Goal: Task Accomplishment & Management: Manage account settings

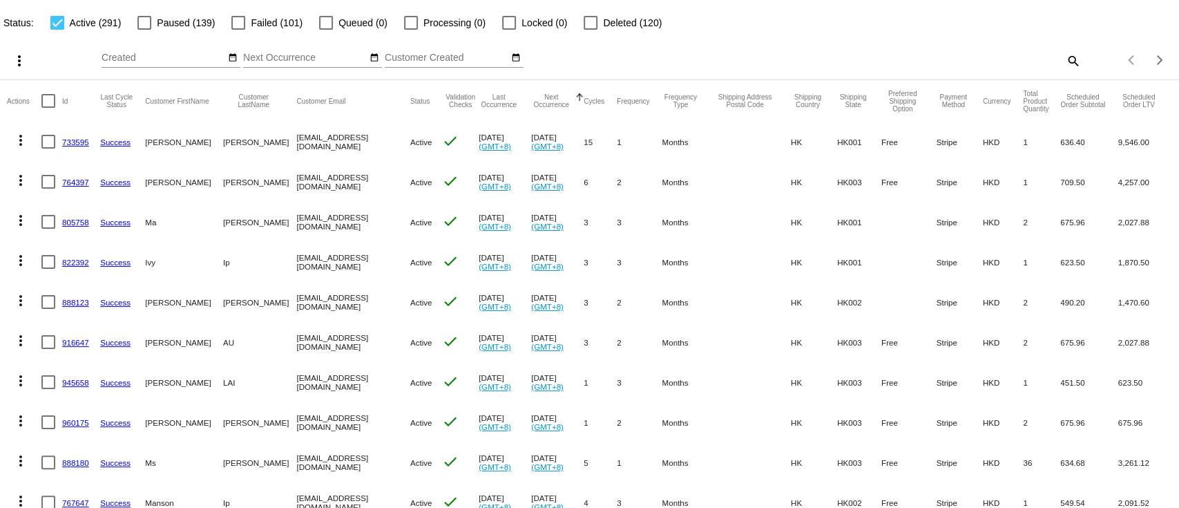
scroll to position [92, 0]
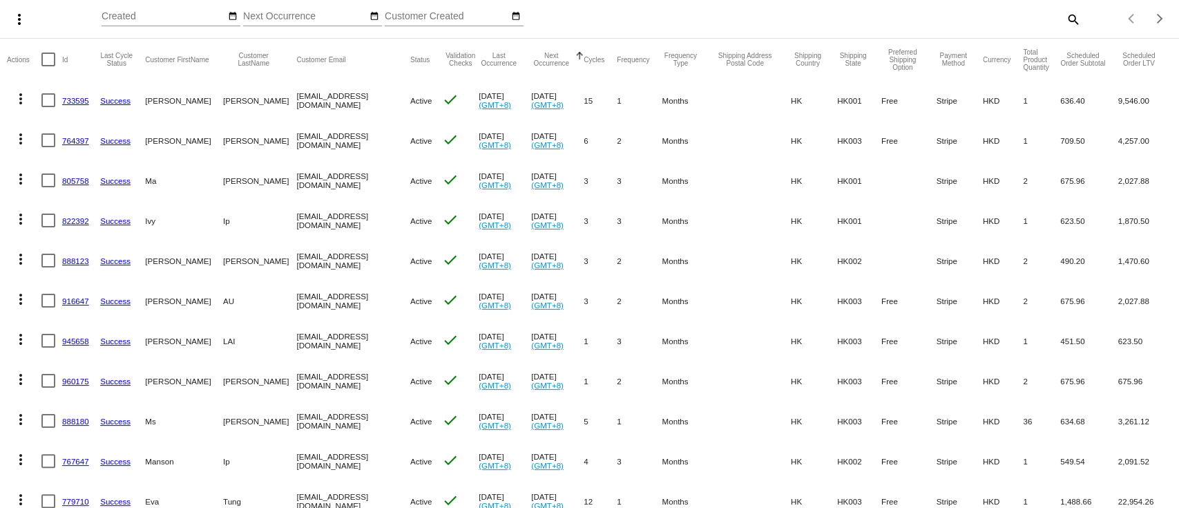
drag, startPoint x: 81, startPoint y: 93, endPoint x: 70, endPoint y: 118, distance: 26.9
click at [70, 118] on mat-cell "733595" at bounding box center [81, 100] width 38 height 40
drag, startPoint x: 77, startPoint y: 224, endPoint x: 93, endPoint y: 245, distance: 26.1
click at [70, 236] on mat-cell "822392" at bounding box center [81, 220] width 38 height 40
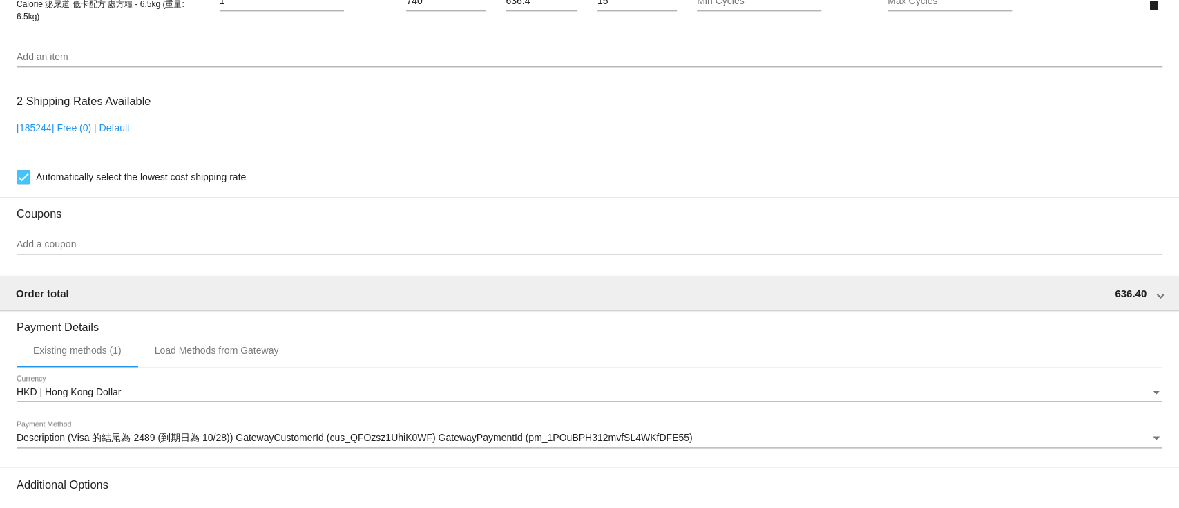
scroll to position [736, 0]
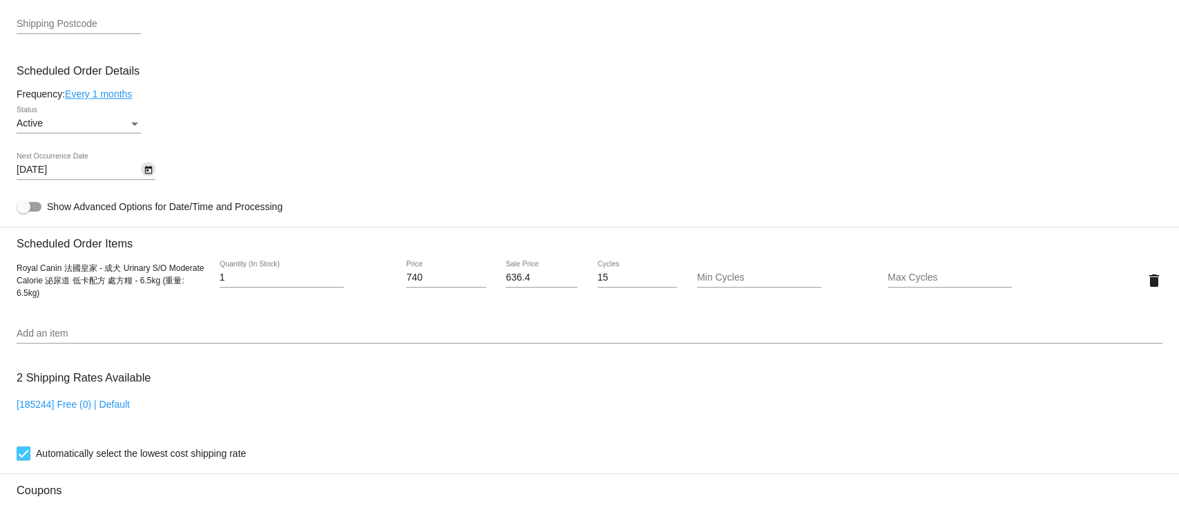
click at [151, 174] on icon "Open calendar" at bounding box center [148, 170] width 8 height 8
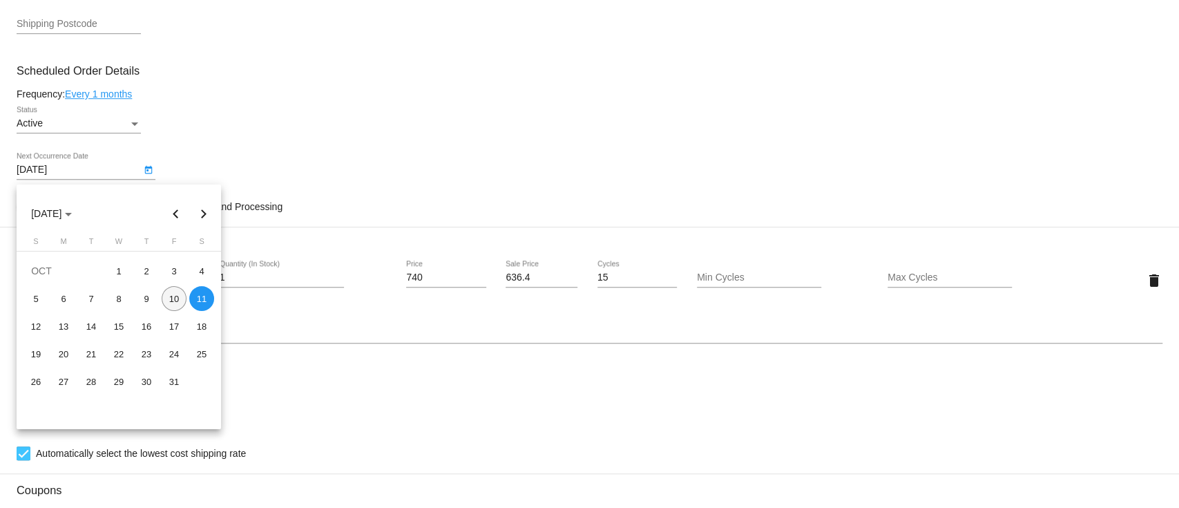
click at [177, 302] on div "10" at bounding box center [174, 298] width 25 height 25
type input "[DATE]"
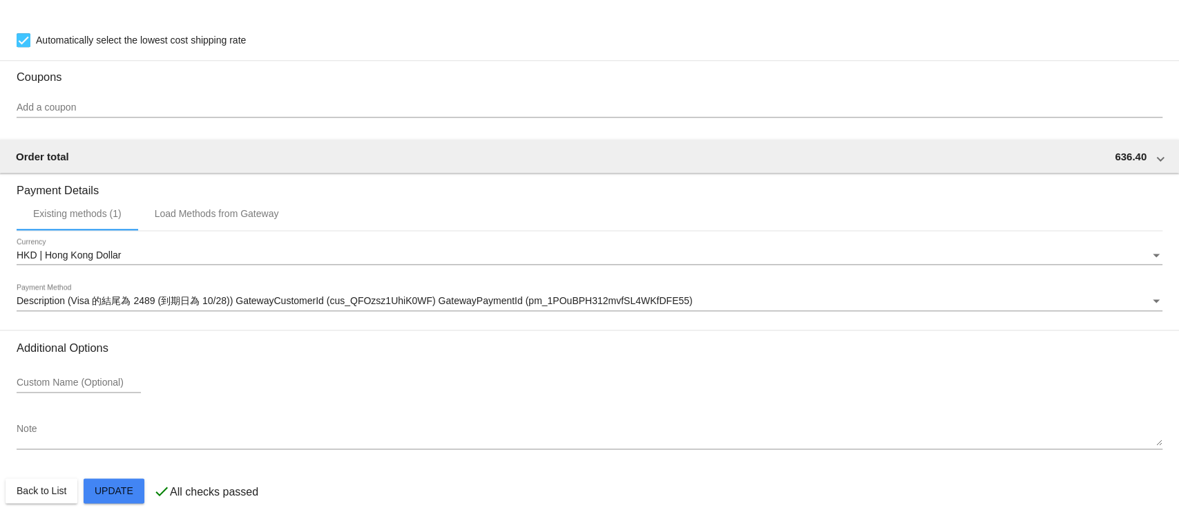
scroll to position [1177, 0]
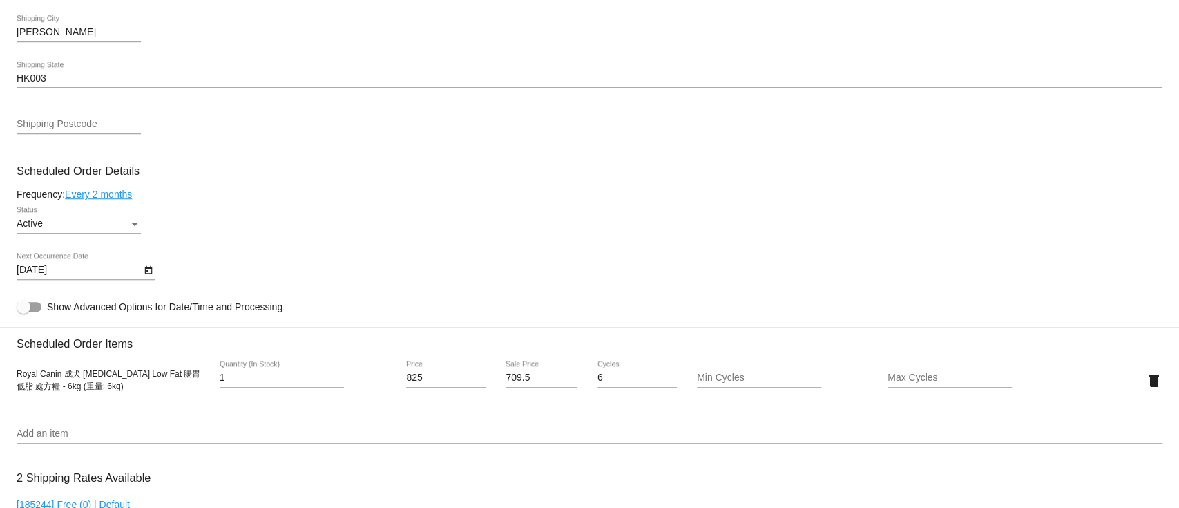
scroll to position [736, 0]
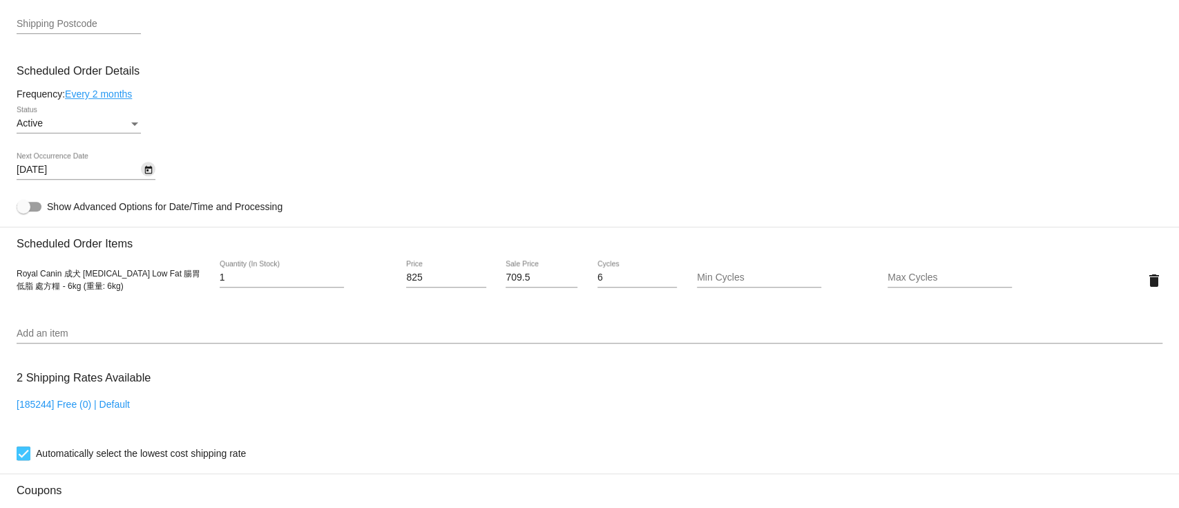
click at [146, 169] on icon "Open calendar" at bounding box center [149, 170] width 10 height 17
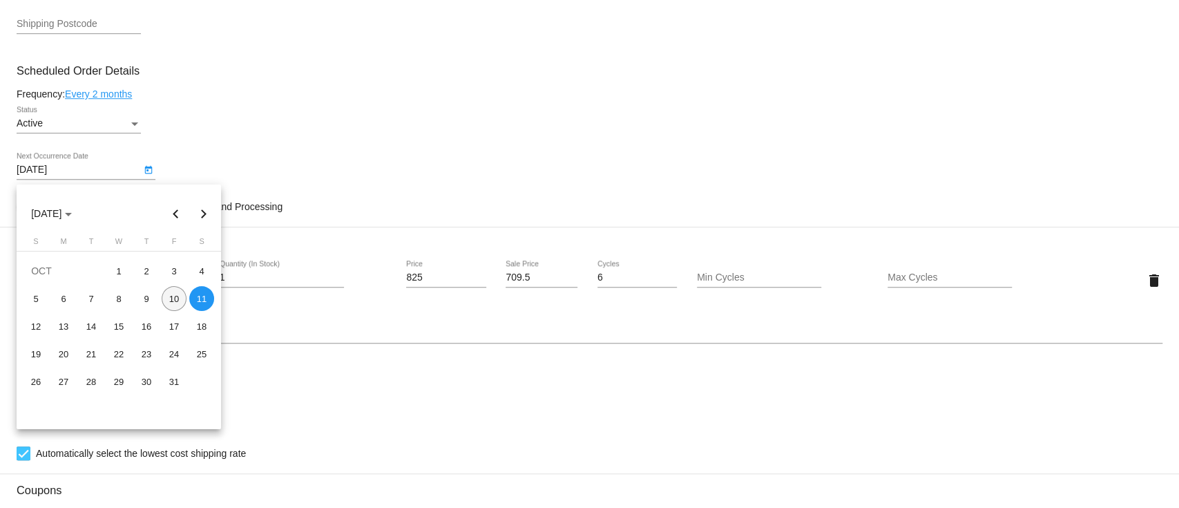
click at [171, 295] on div "10" at bounding box center [174, 298] width 25 height 25
type input "[DATE]"
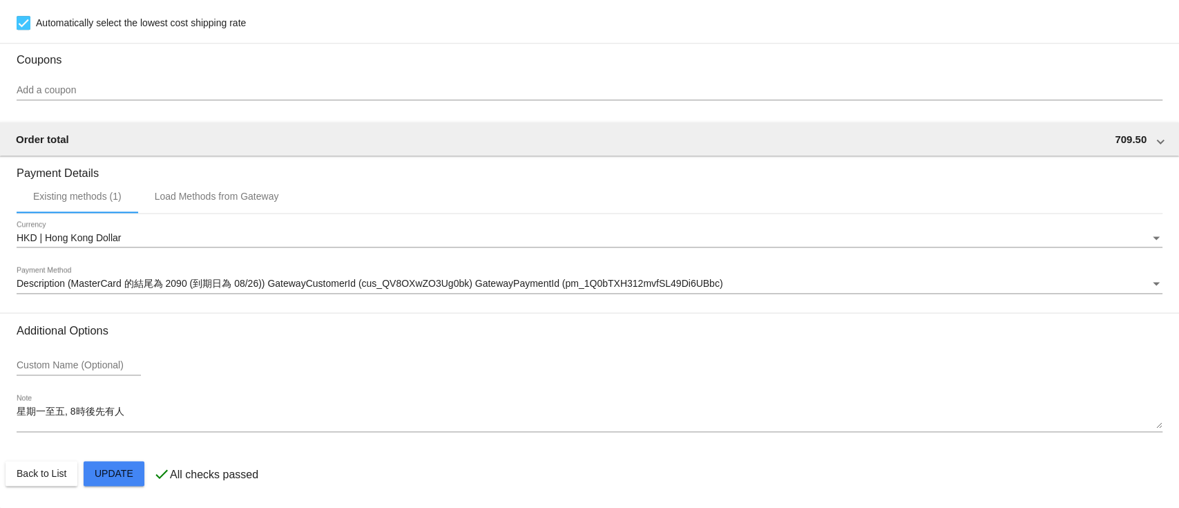
scroll to position [1177, 0]
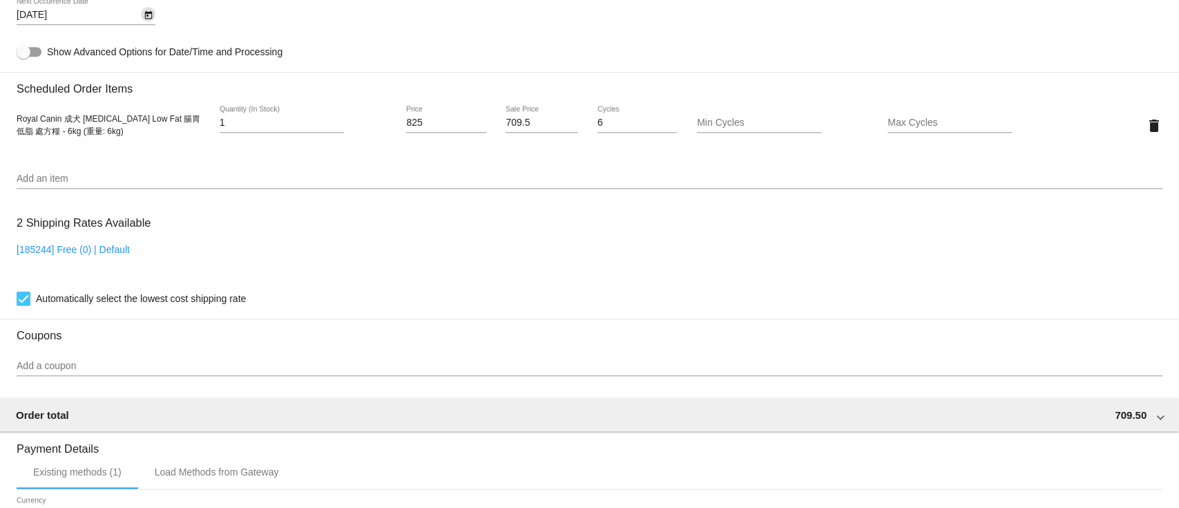
scroll to position [716, 0]
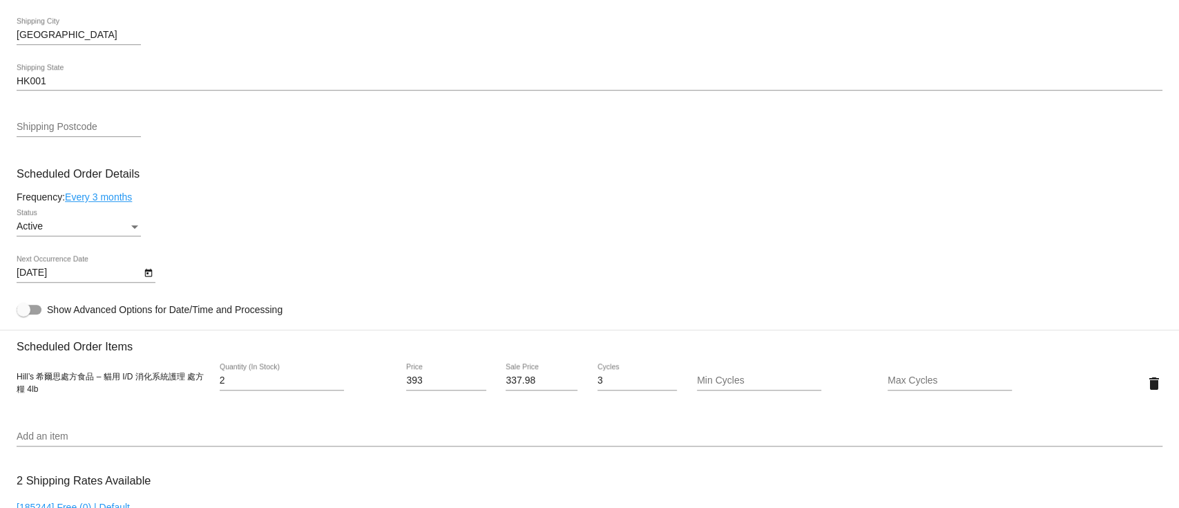
scroll to position [829, 0]
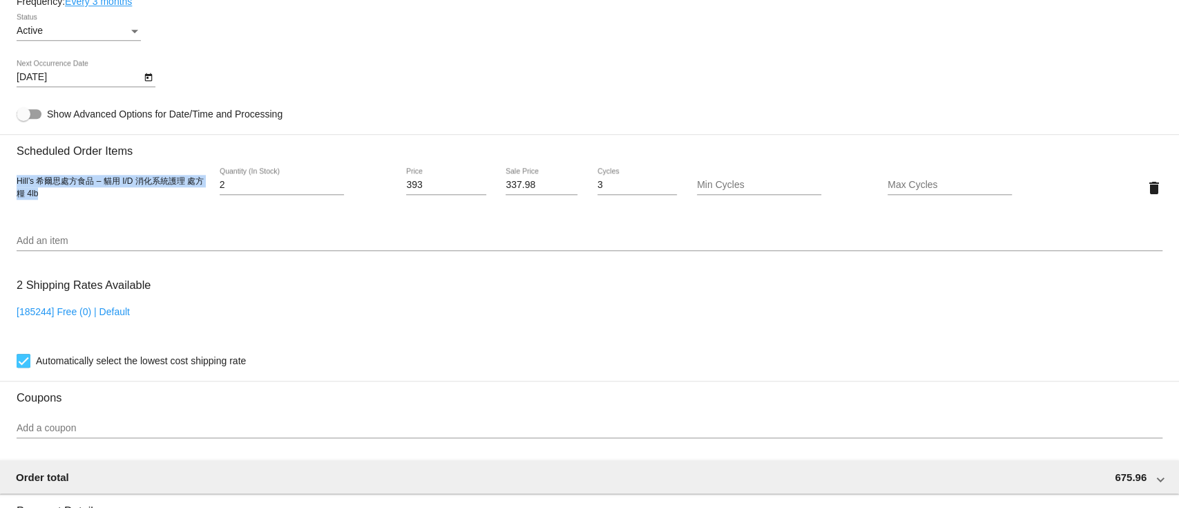
drag, startPoint x: 18, startPoint y: 187, endPoint x: 58, endPoint y: 196, distance: 41.2
click at [58, 196] on div "Hill’s 希爾思處方食品 – 貓用 I/D 消化系統護理 處方糧 4lb" at bounding box center [112, 187] width 191 height 25
copy span "Hill’s 希爾思處方食品 – 貓用 I/D 消化系統護理 處方糧 4lb"
click at [144, 85] on icon "Open calendar" at bounding box center [149, 77] width 10 height 17
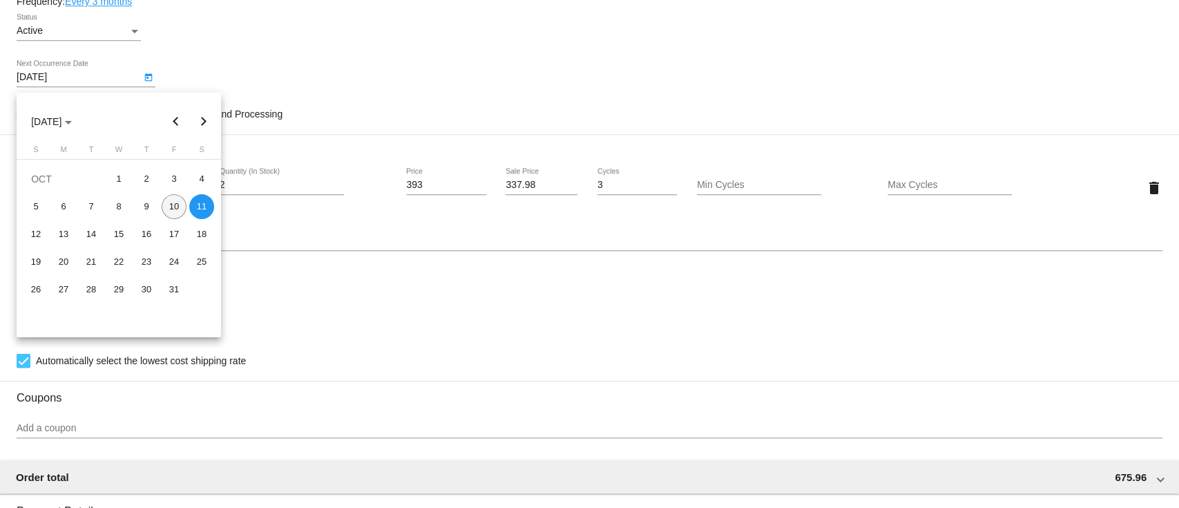
click at [174, 211] on div "10" at bounding box center [174, 206] width 25 height 25
type input "[DATE]"
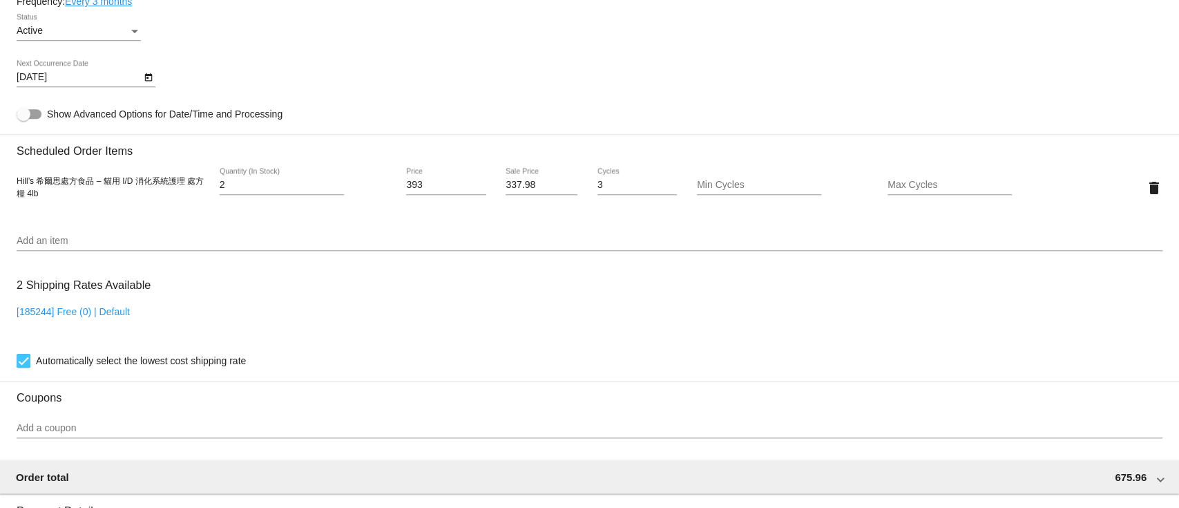
click at [375, 230] on div "Add an item" at bounding box center [590, 237] width 1146 height 27
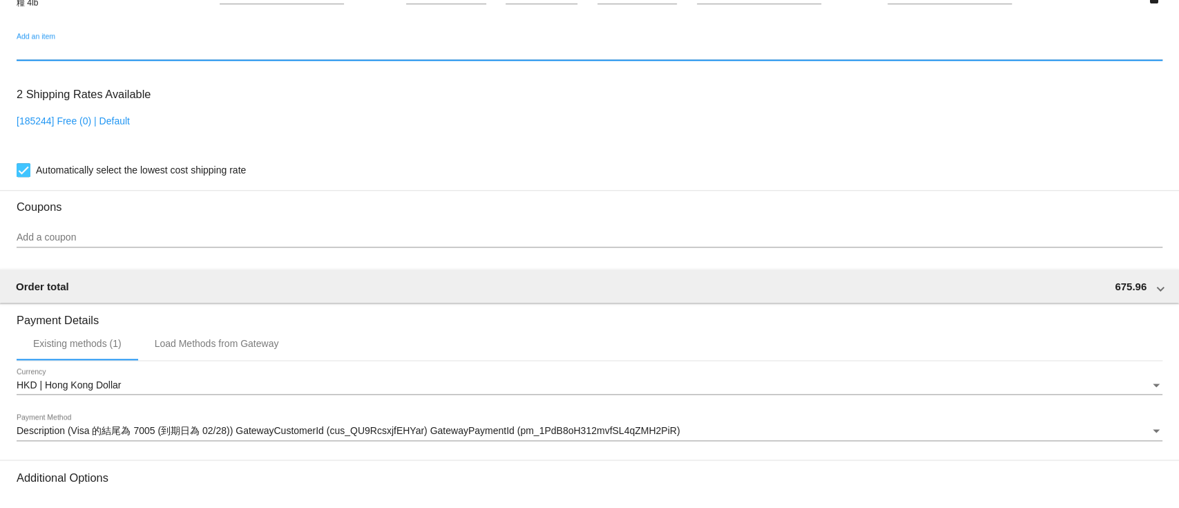
scroll to position [1177, 0]
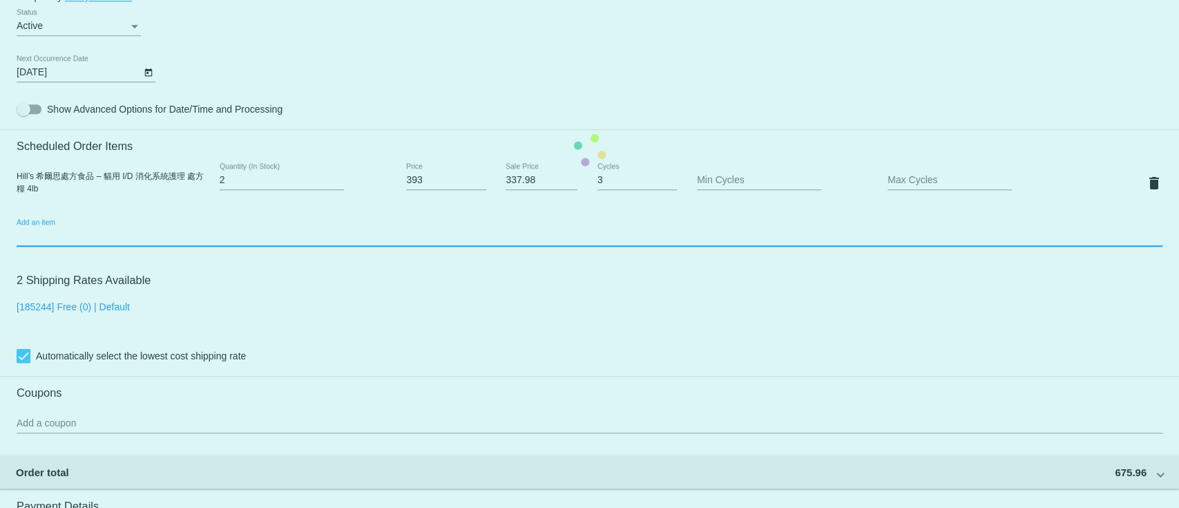
scroll to position [624, 0]
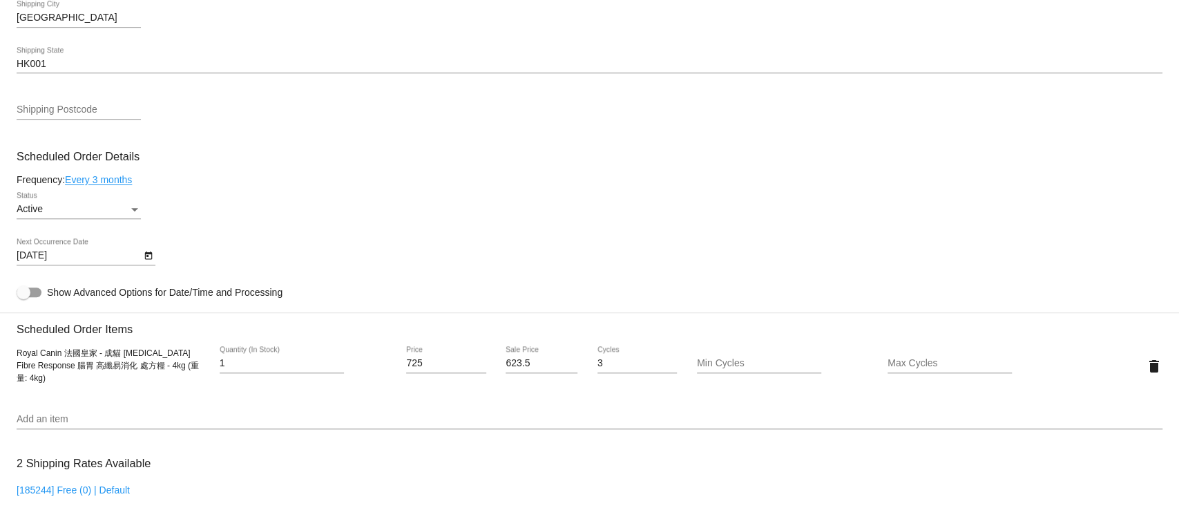
scroll to position [645, 0]
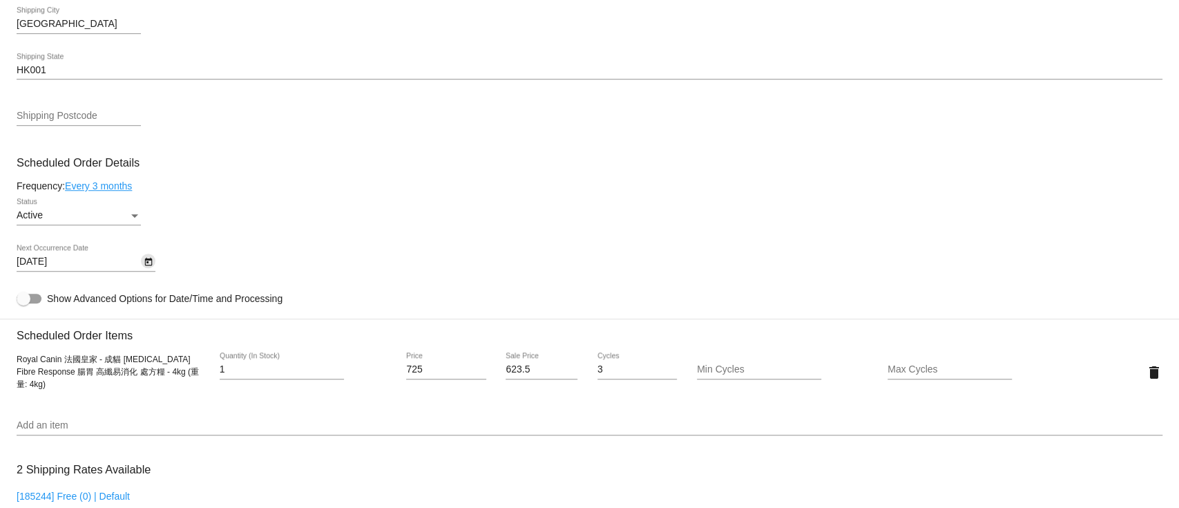
click at [149, 258] on icon "Open calendar" at bounding box center [149, 262] width 10 height 17
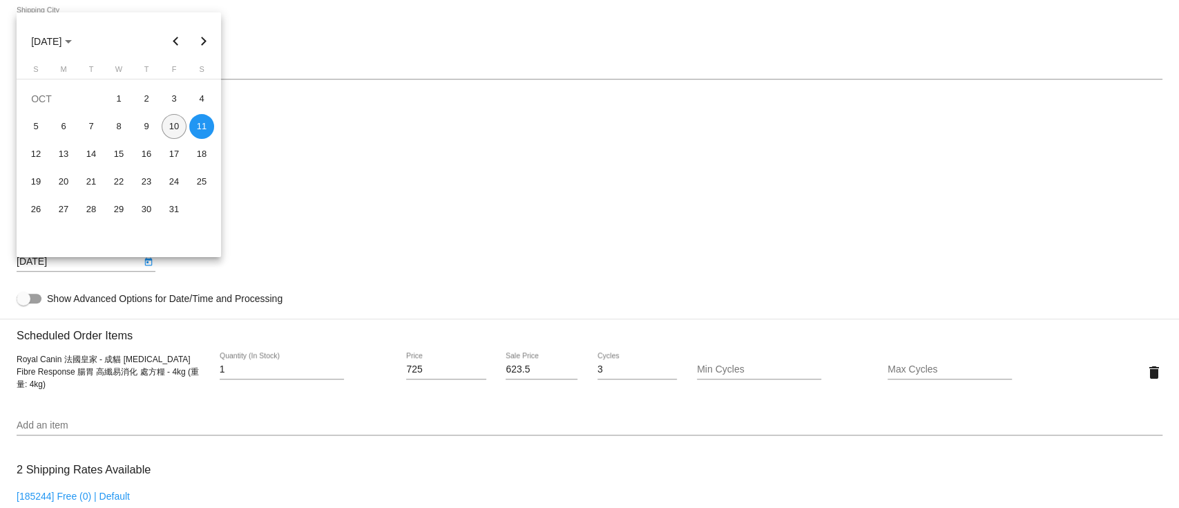
click at [172, 128] on div "10" at bounding box center [174, 126] width 25 height 25
type input "[DATE]"
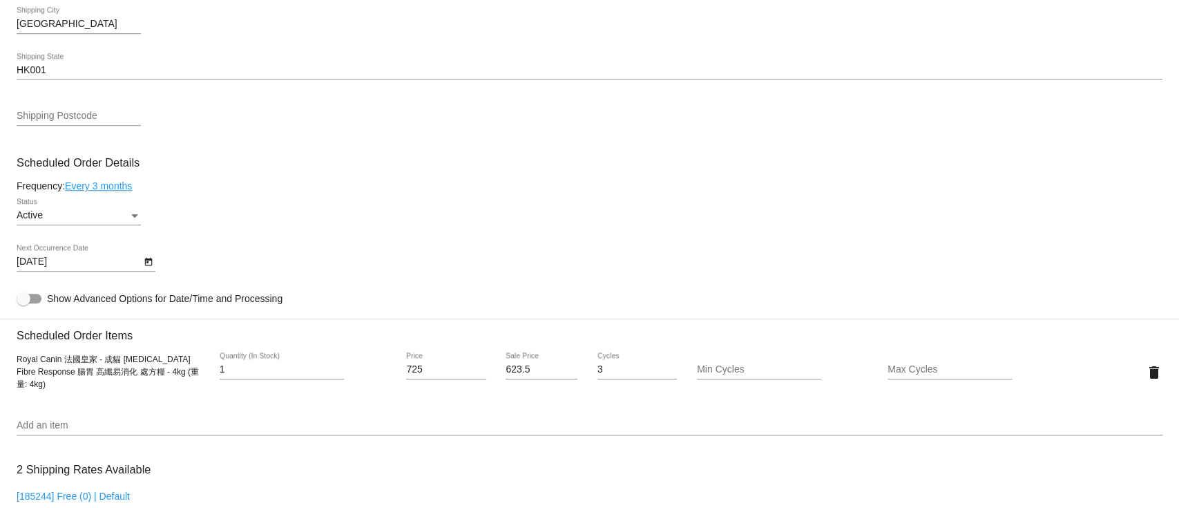
click at [388, 225] on div "Active Status" at bounding box center [590, 217] width 1146 height 39
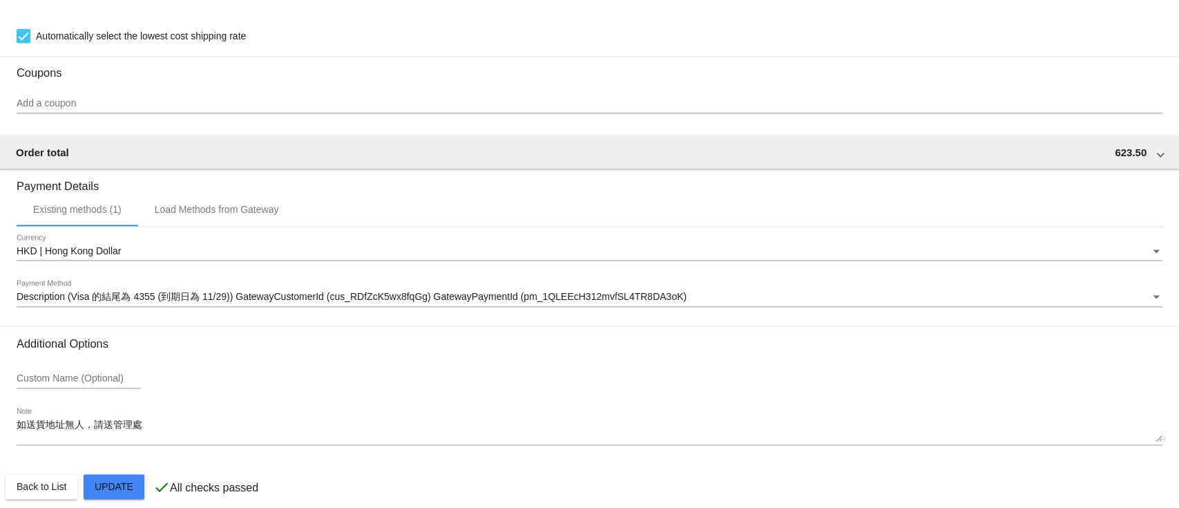
scroll to position [1177, 0]
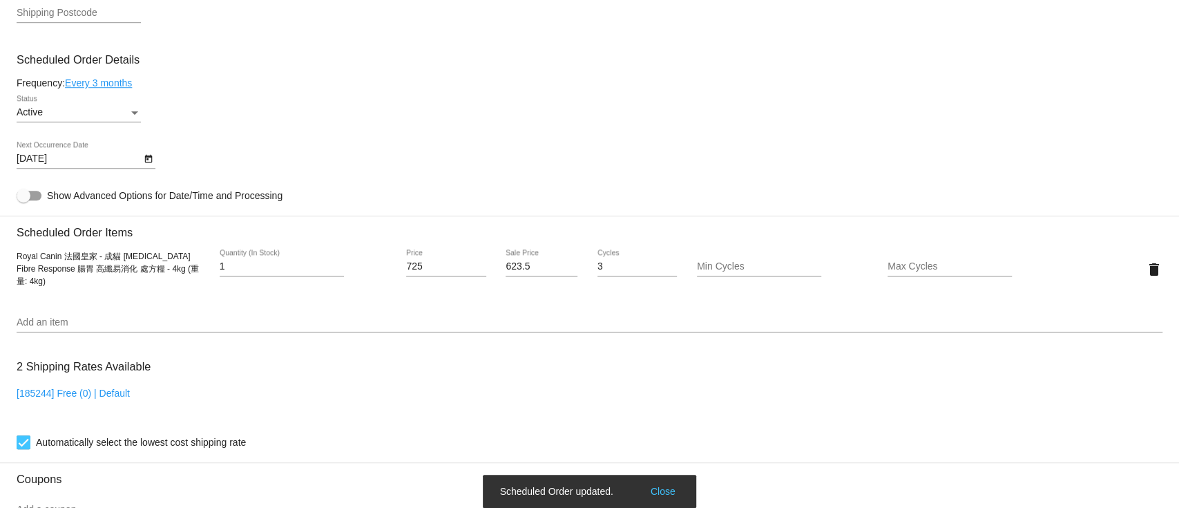
scroll to position [624, 0]
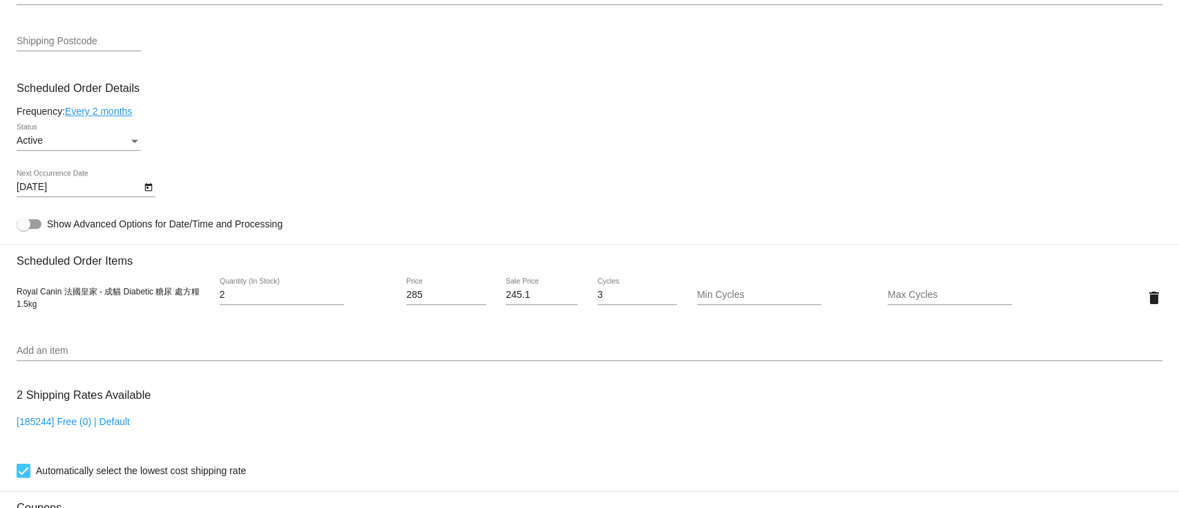
scroll to position [736, 0]
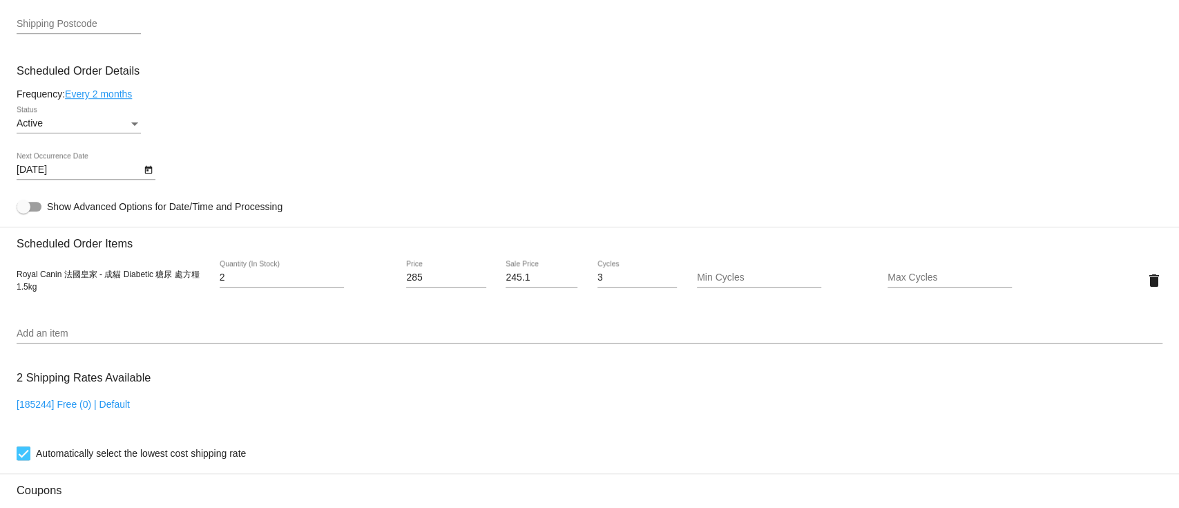
click at [160, 174] on div "[DATE] Next Occurrence Date" at bounding box center [590, 172] width 1146 height 39
click at [152, 174] on icon "Open calendar" at bounding box center [149, 170] width 10 height 17
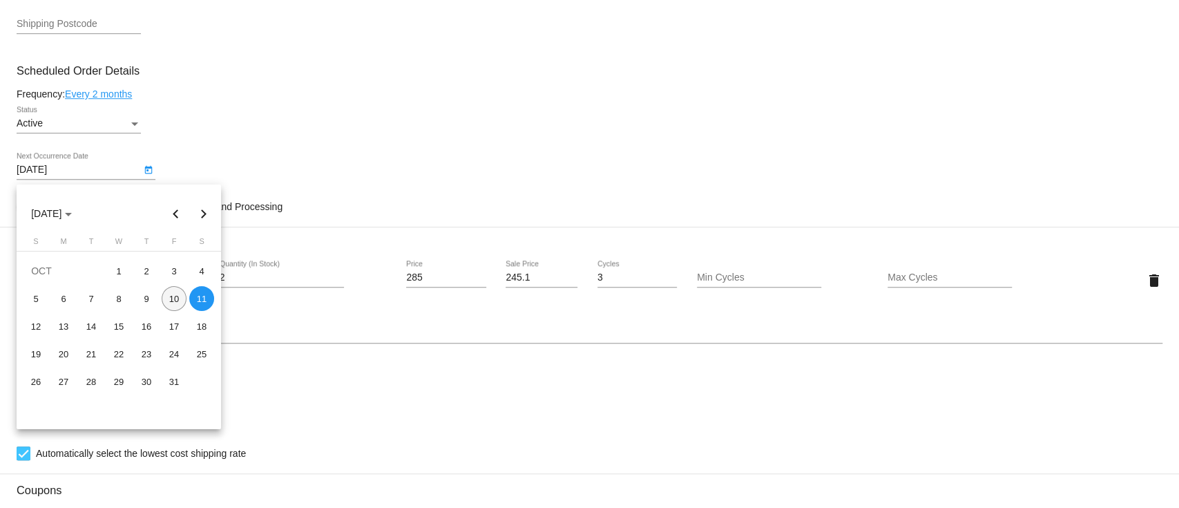
click at [177, 301] on div "10" at bounding box center [174, 298] width 25 height 25
type input "[DATE]"
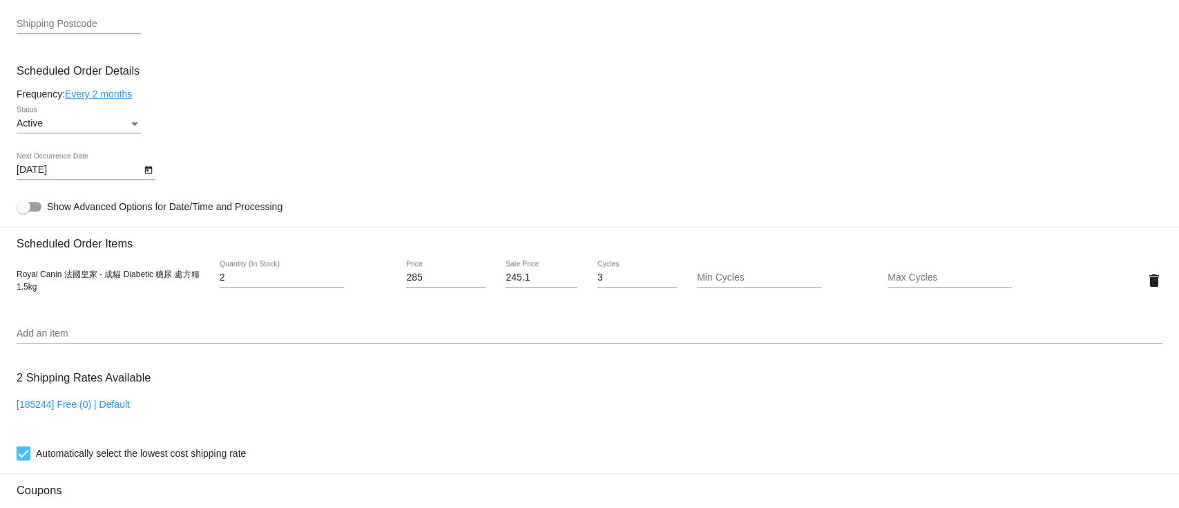
click at [352, 330] on div "Add an item" at bounding box center [590, 329] width 1146 height 27
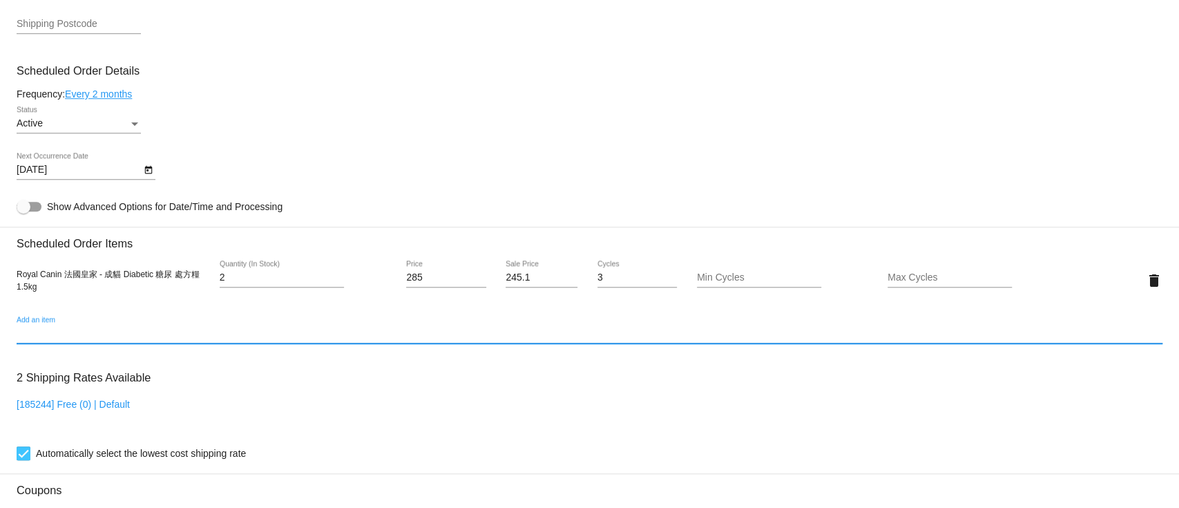
click at [334, 321] on mat-card-content "Customer 6355027: Chiu Tina lovecatsed@gmail.com Customer Shipping Enter Shippi…" at bounding box center [590, 224] width 1146 height 1302
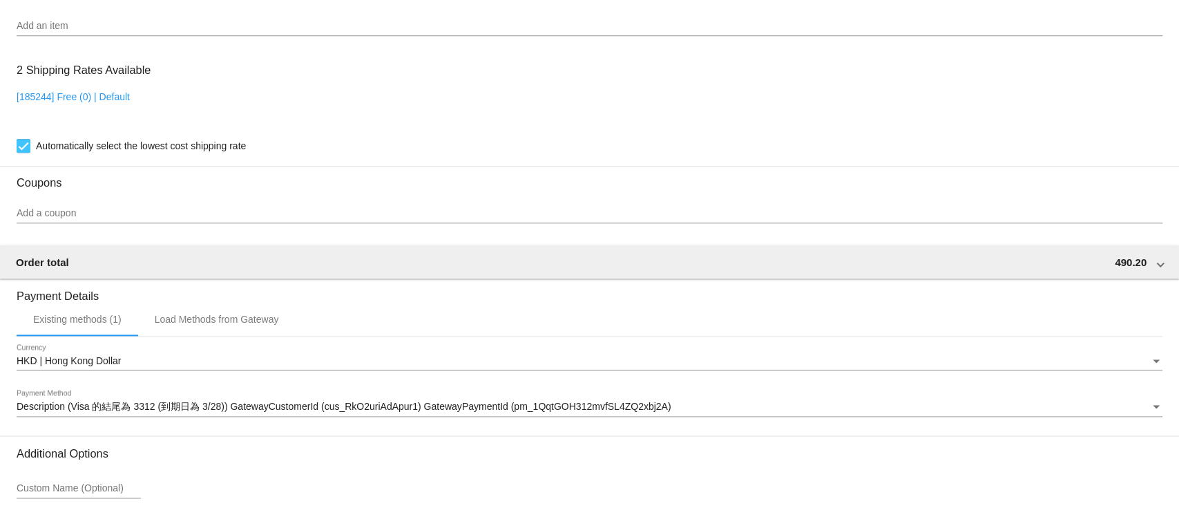
scroll to position [1177, 0]
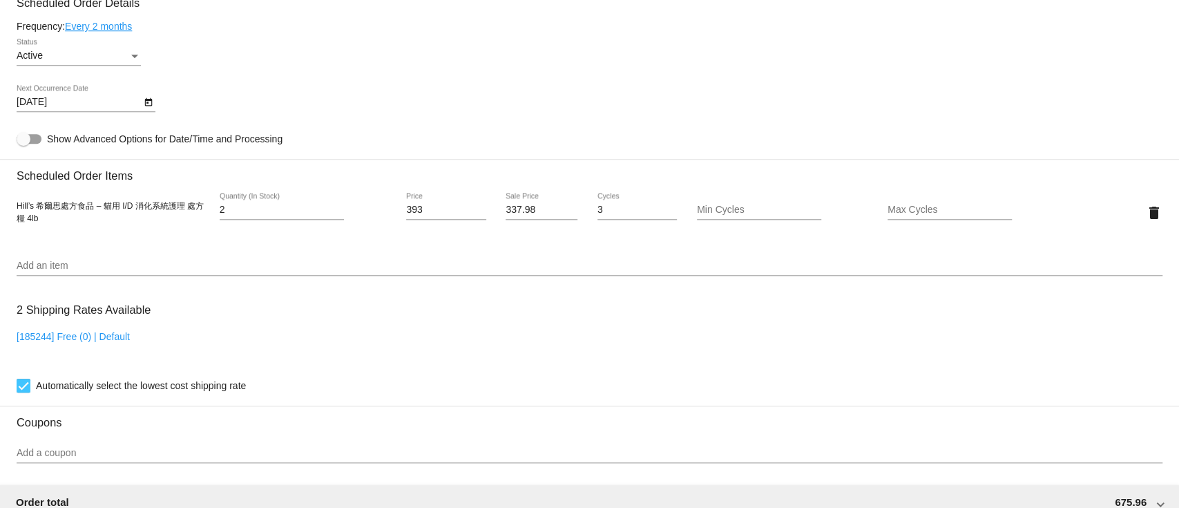
scroll to position [736, 0]
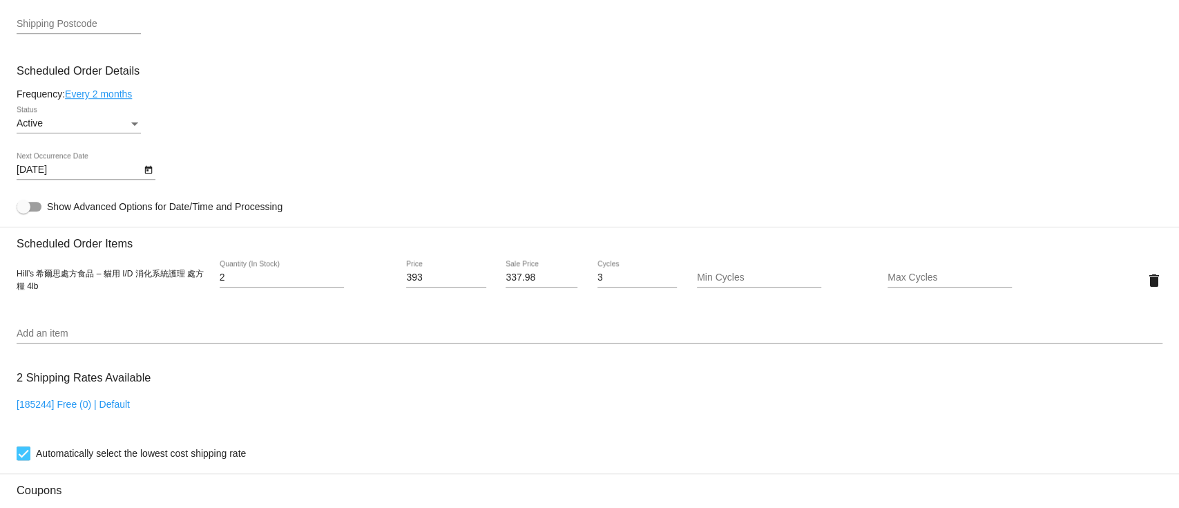
click at [144, 169] on icon "Open calendar" at bounding box center [149, 170] width 10 height 17
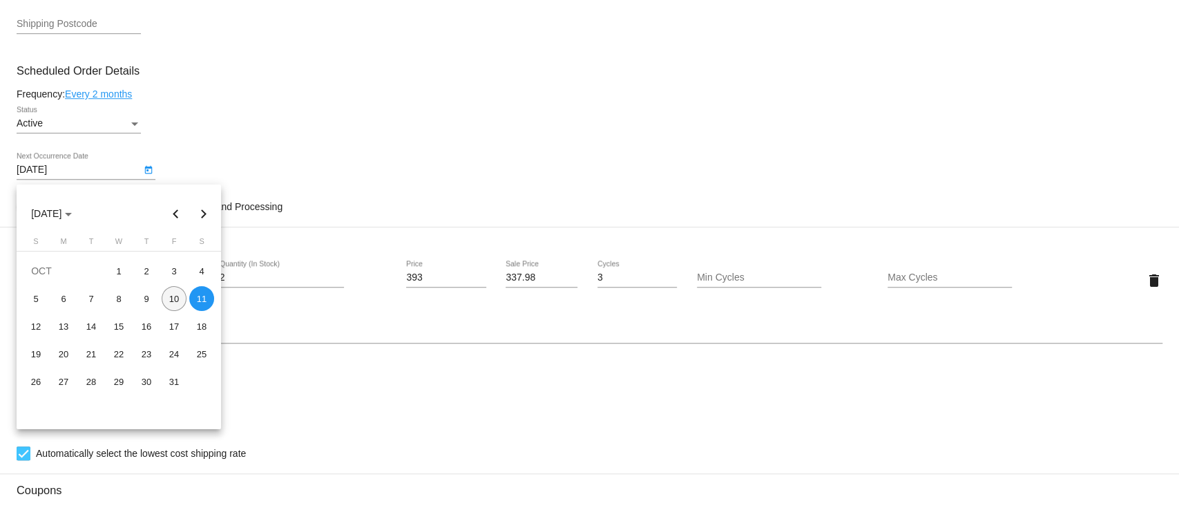
click at [177, 295] on div "10" at bounding box center [174, 298] width 25 height 25
type input "[DATE]"
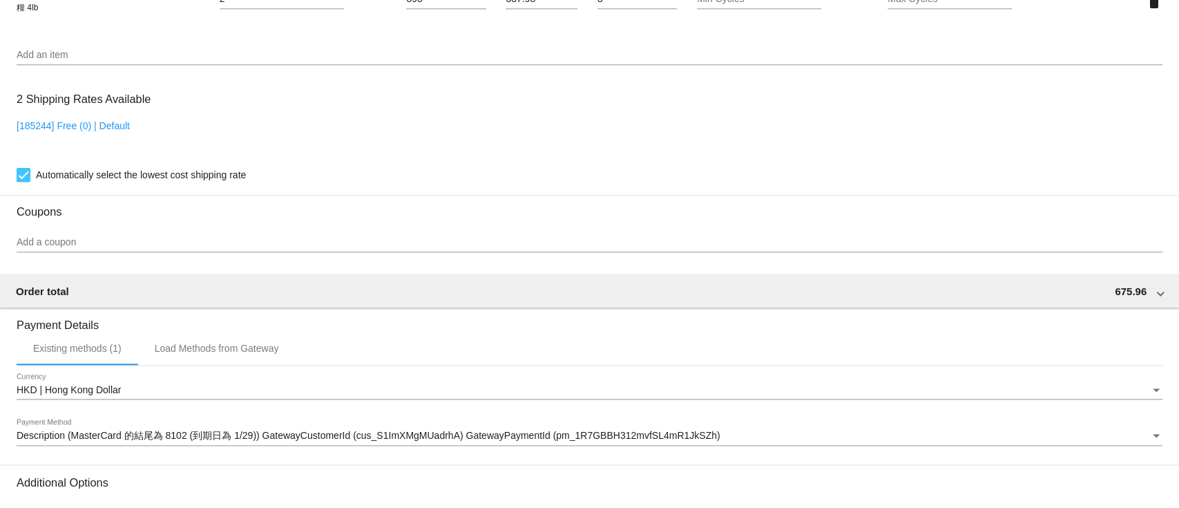
scroll to position [1177, 0]
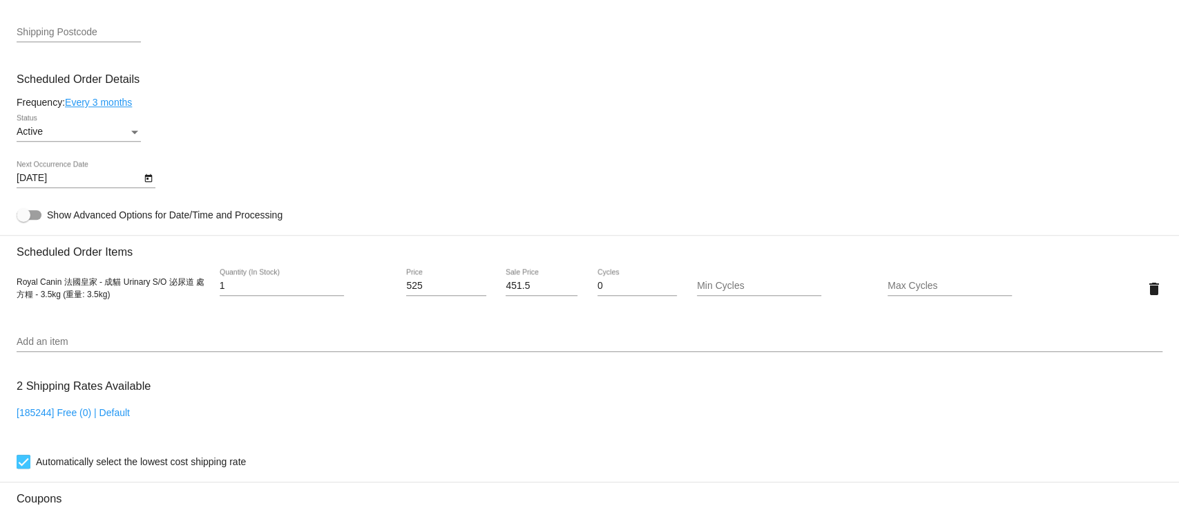
scroll to position [829, 0]
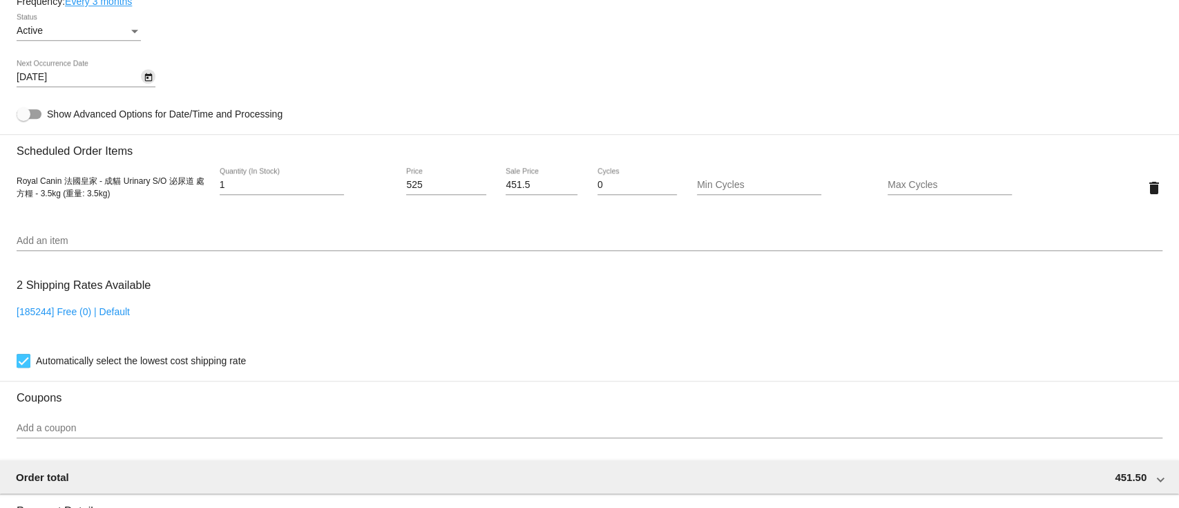
click at [149, 83] on icon "Open calendar" at bounding box center [149, 77] width 10 height 17
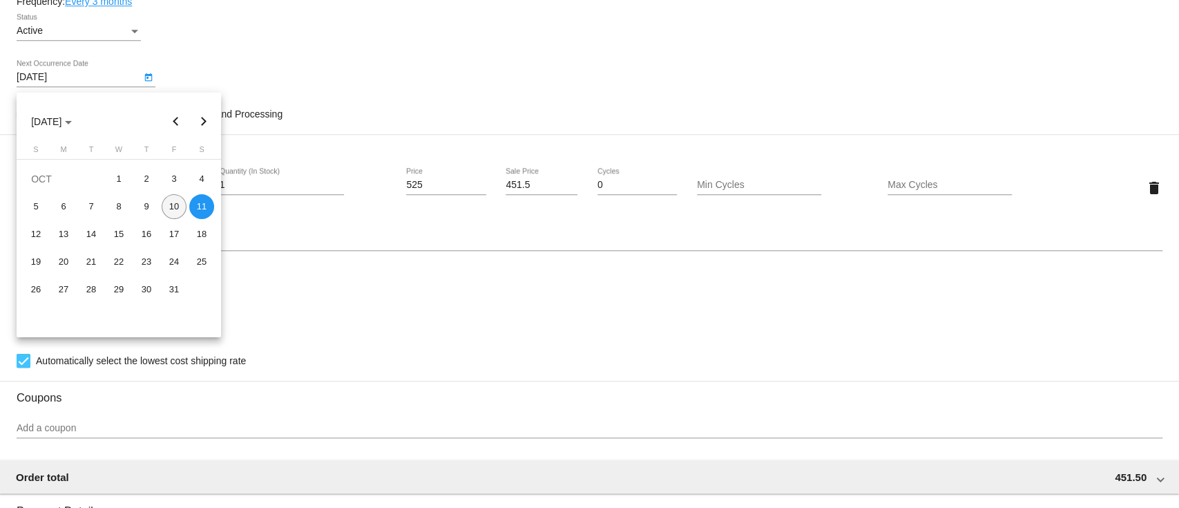
click at [180, 210] on div "10" at bounding box center [174, 206] width 25 height 25
type input "[DATE]"
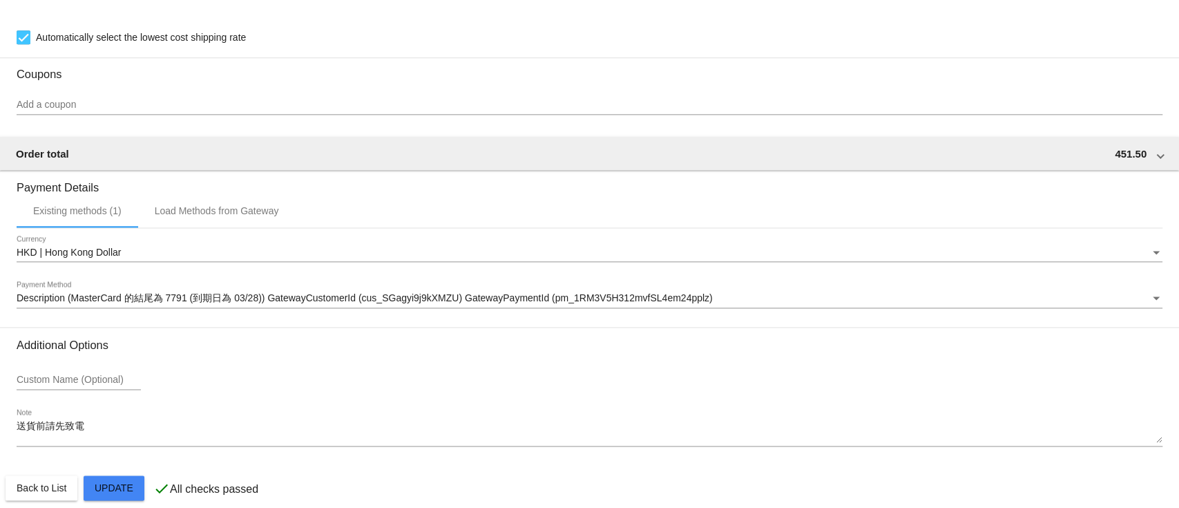
scroll to position [1177, 0]
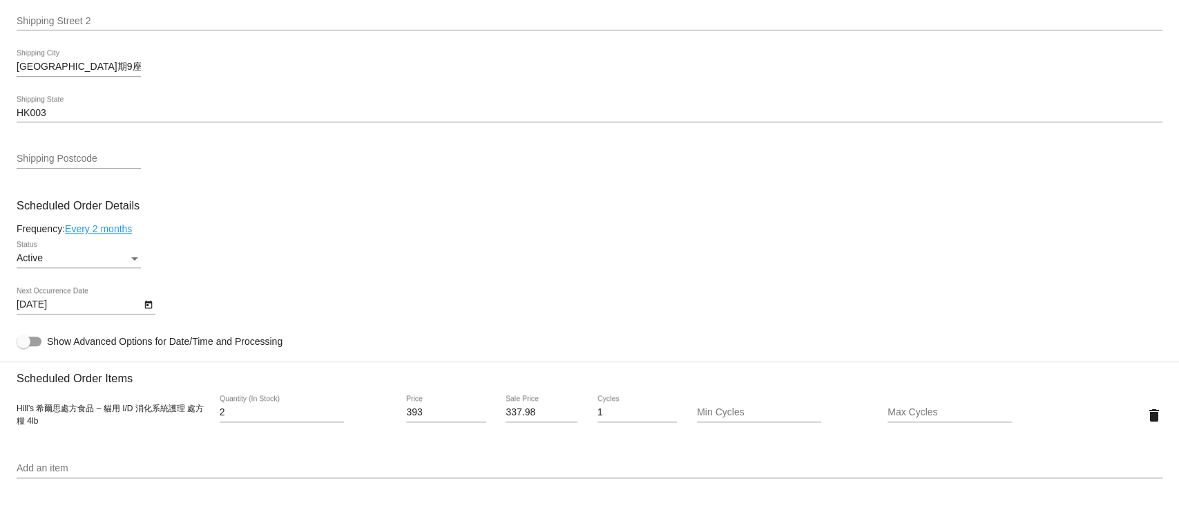
scroll to position [736, 0]
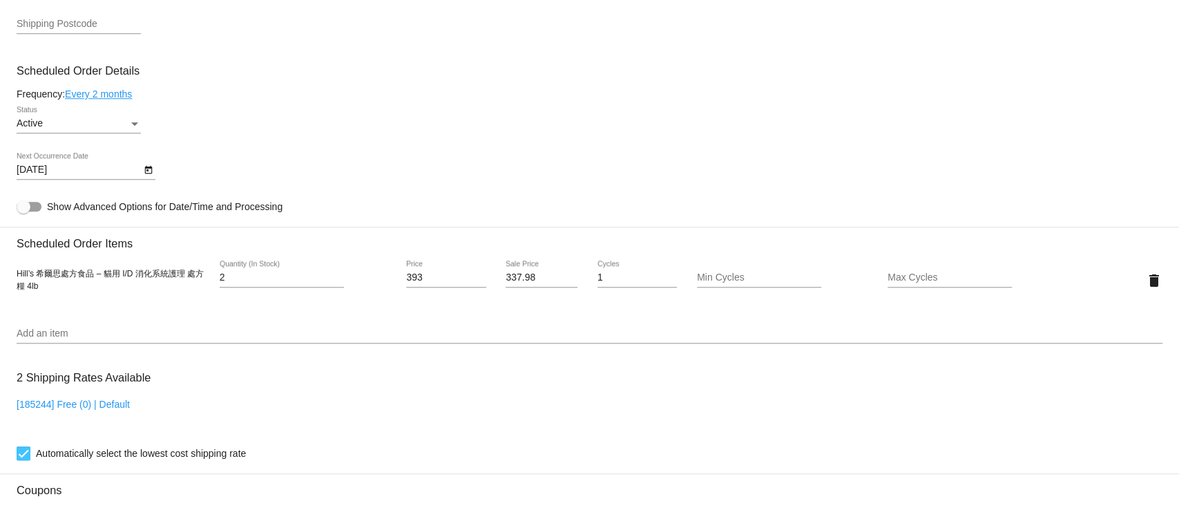
click at [150, 174] on icon "Open calendar" at bounding box center [149, 170] width 10 height 17
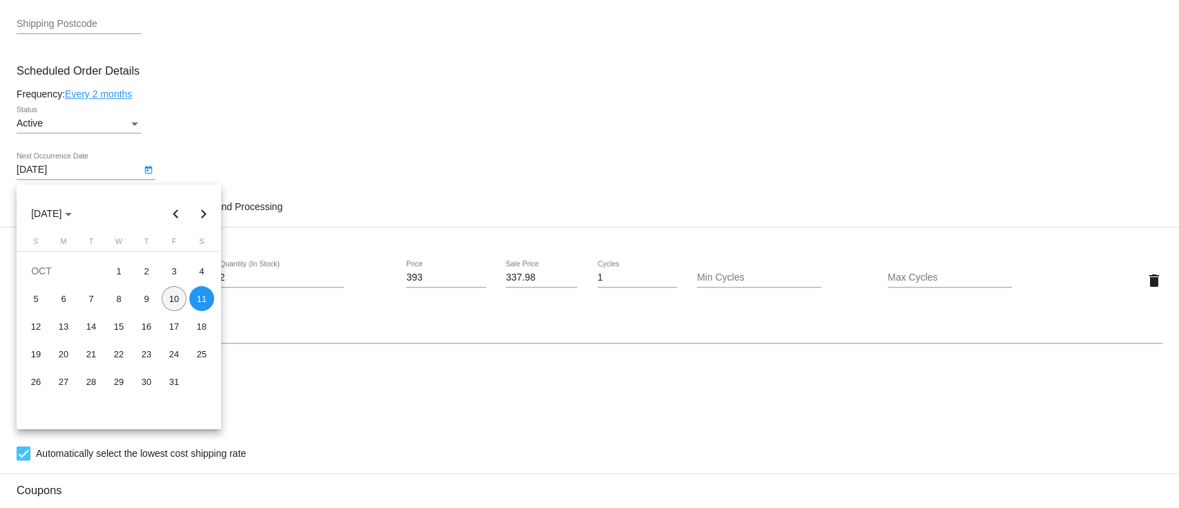
click at [177, 300] on div "10" at bounding box center [174, 298] width 25 height 25
type input "[DATE]"
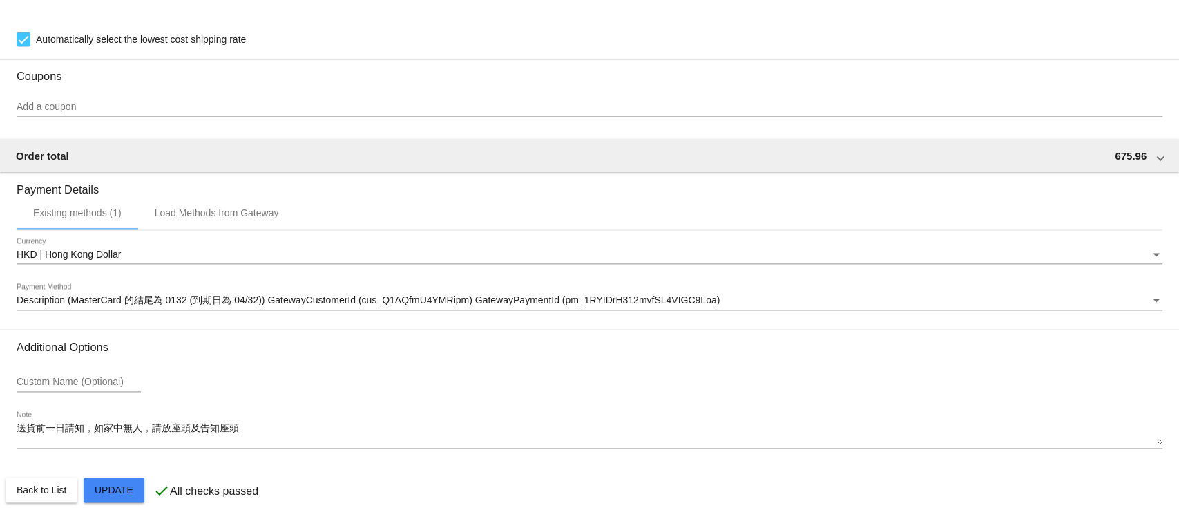
scroll to position [1177, 0]
